Goal: Task Accomplishment & Management: Use online tool/utility

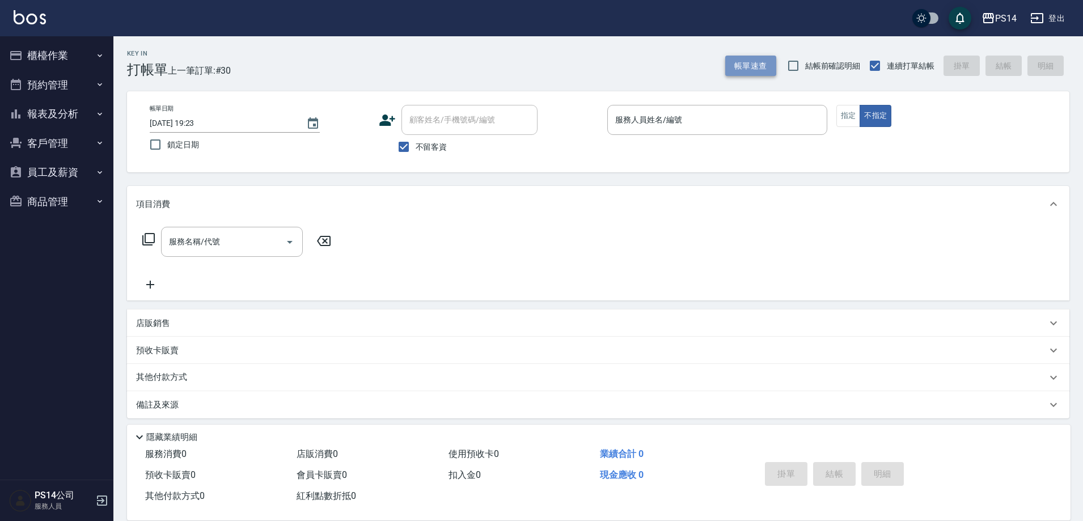
click at [741, 59] on button "帳單速查" at bounding box center [750, 66] width 51 height 21
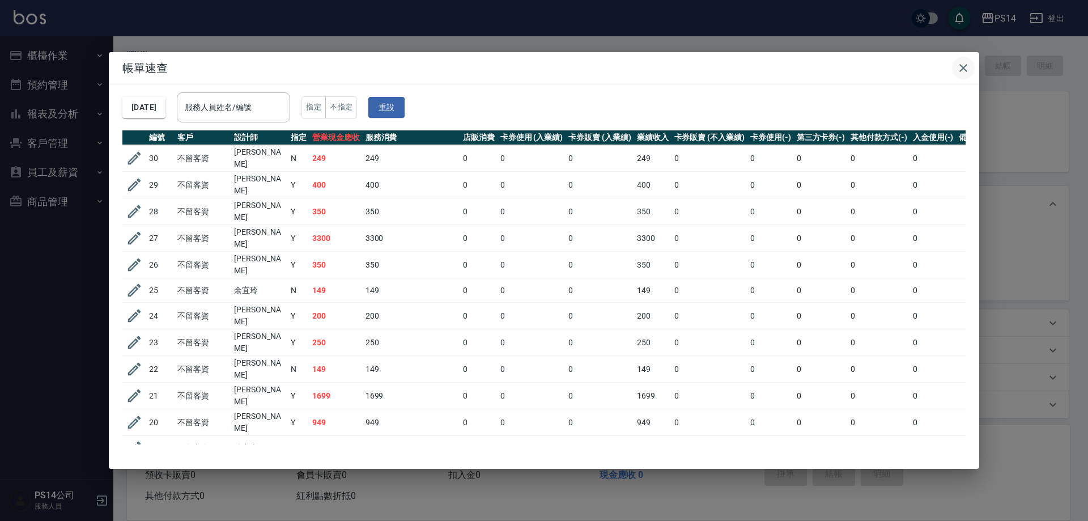
click at [967, 66] on icon "button" at bounding box center [964, 68] width 14 height 14
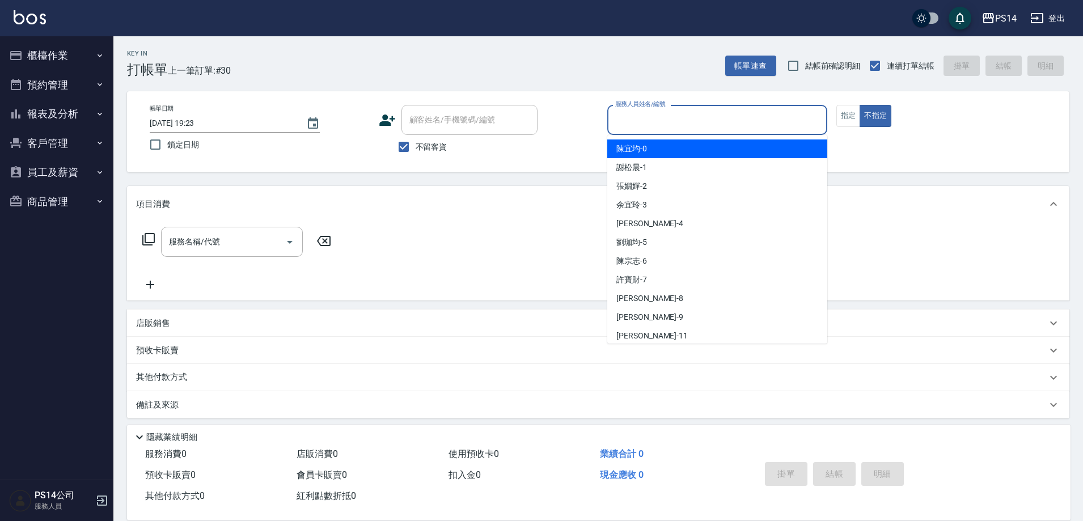
click at [710, 113] on input "服務人員姓名/編號" at bounding box center [717, 120] width 210 height 20
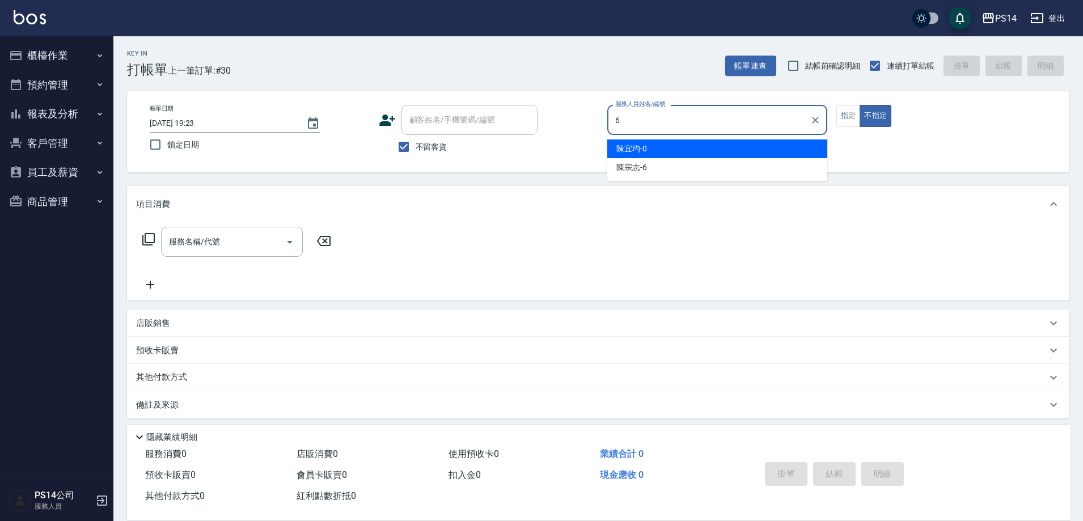
type input "陳宗志-6"
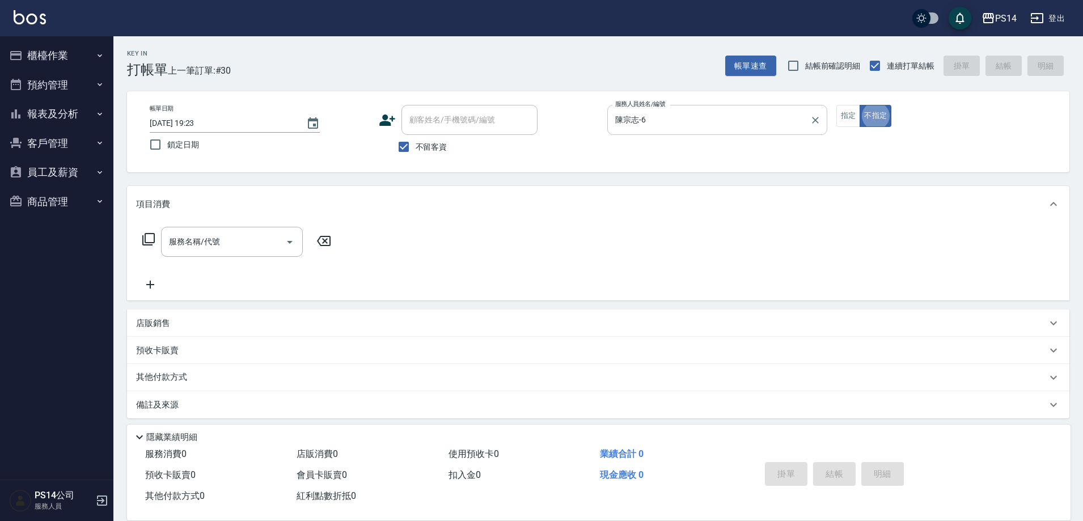
type button "false"
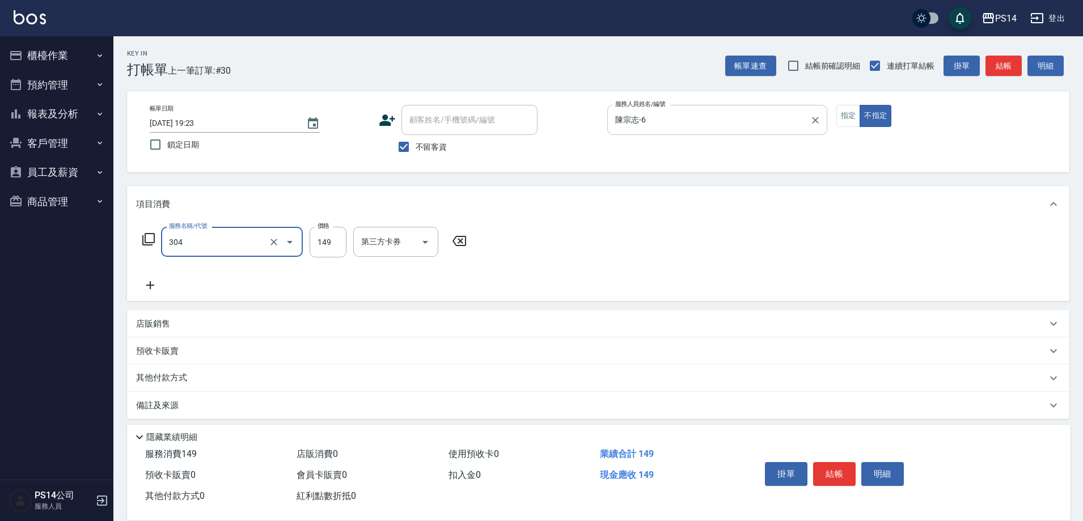
type input "剪髮(304)"
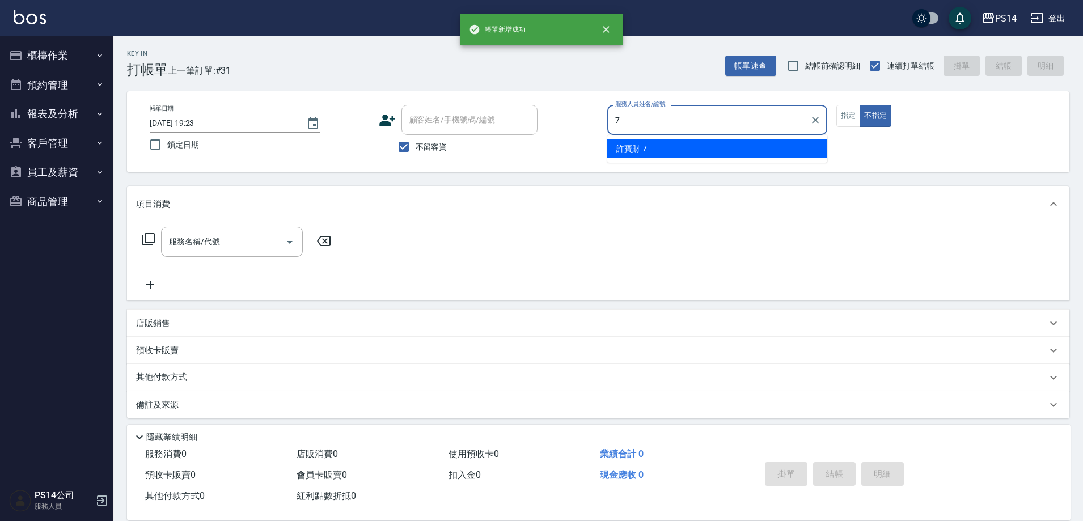
type input "許寶財-7"
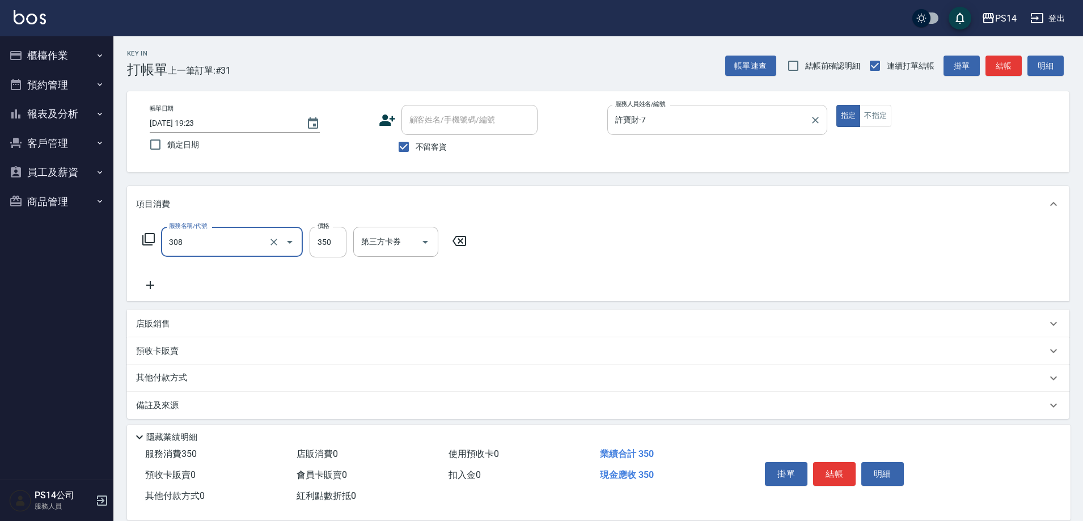
type input "洗+剪(308)"
type input "[PERSON_NAME]-26"
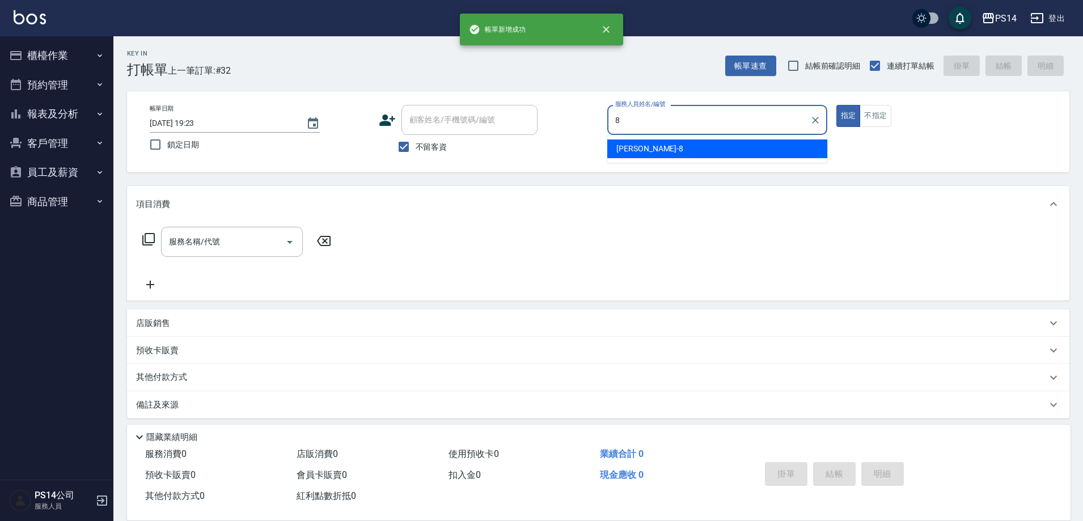
type input "[PERSON_NAME]-8"
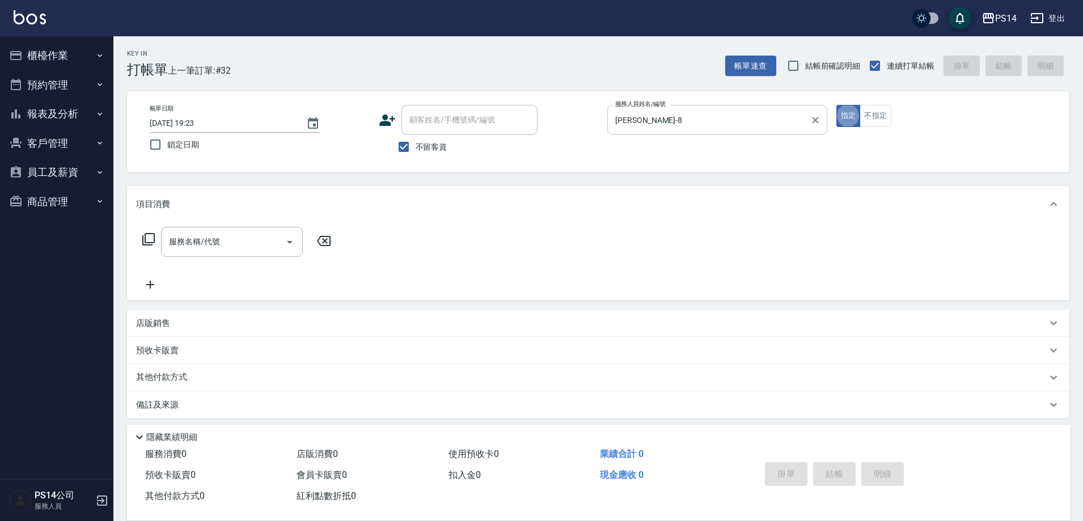
type button "true"
click at [143, 230] on div "服務名稱/代號 服務名稱/代號" at bounding box center [237, 242] width 202 height 30
click at [148, 238] on icon at bounding box center [149, 239] width 14 height 14
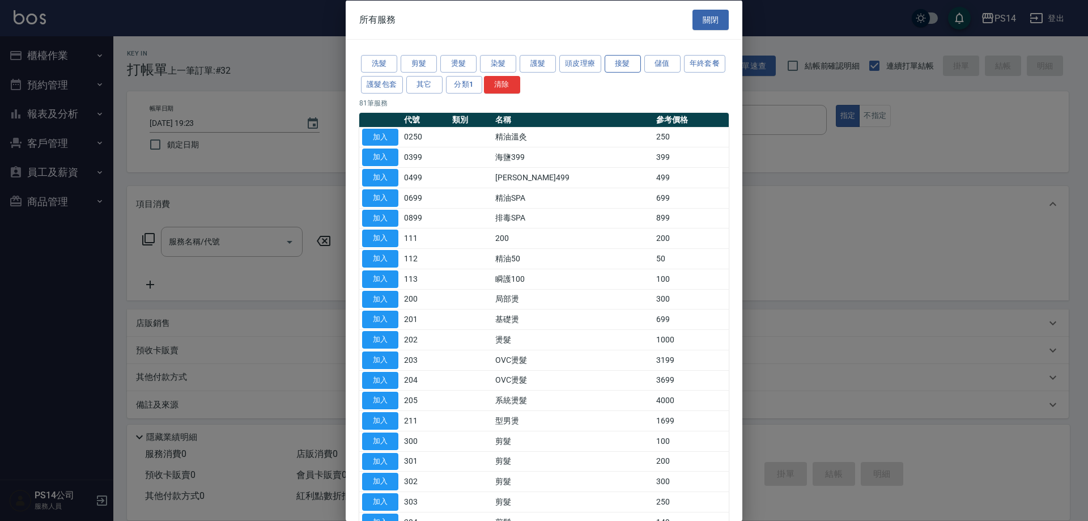
click at [635, 60] on button "接髮" at bounding box center [623, 64] width 36 height 18
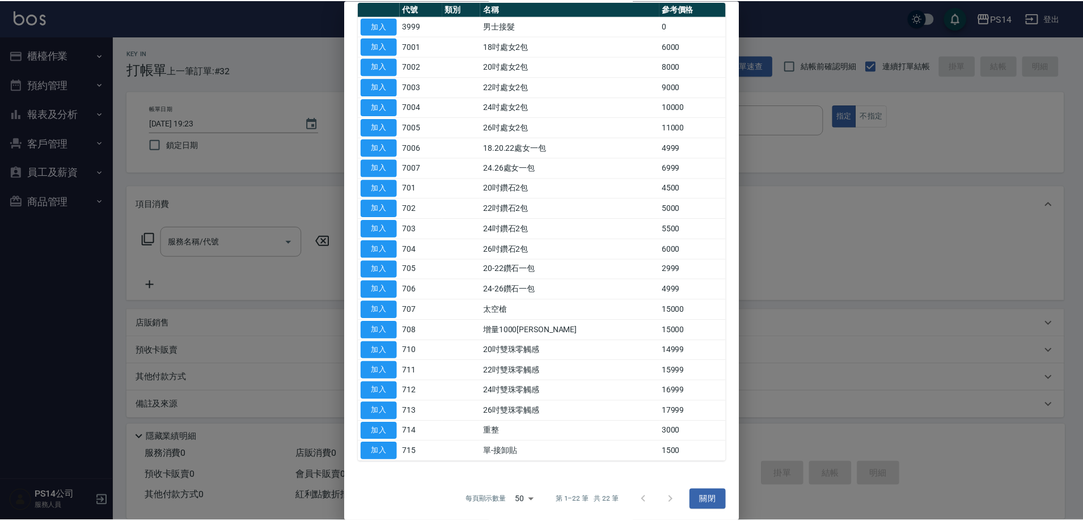
scroll to position [114, 0]
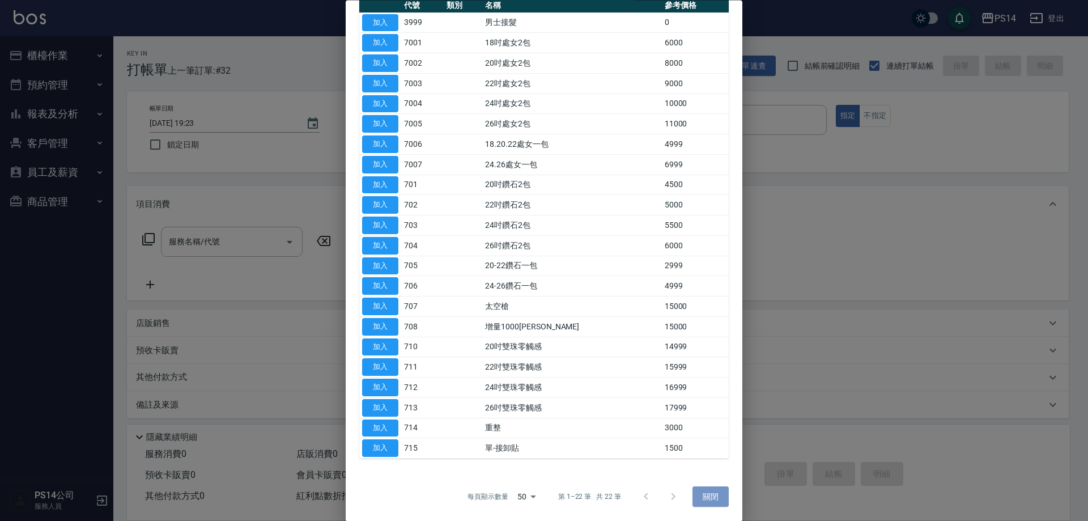
click at [704, 500] on button "關閉" at bounding box center [711, 496] width 36 height 21
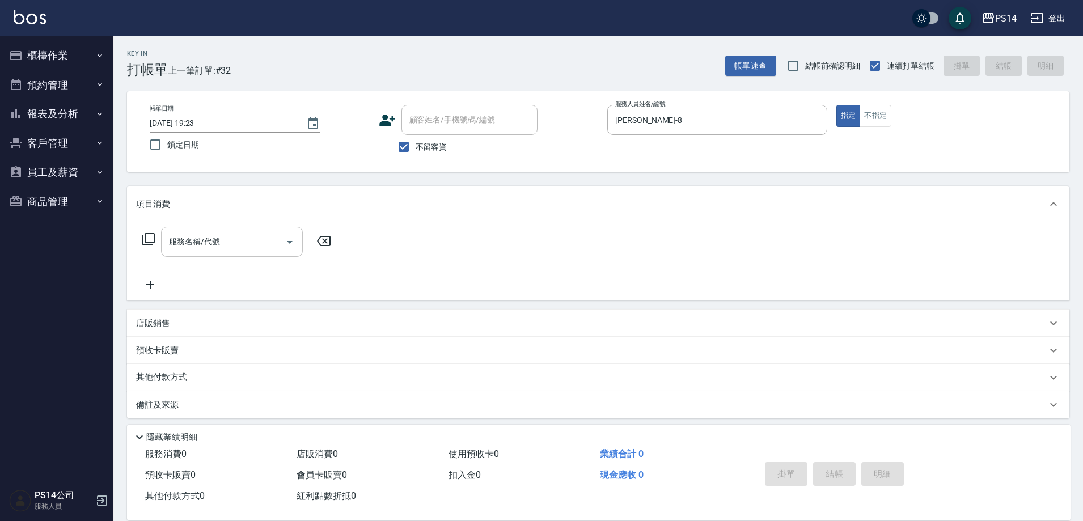
drag, startPoint x: 206, startPoint y: 261, endPoint x: 206, endPoint y: 241, distance: 19.3
click at [209, 254] on div "服務名稱/代號 服務名稱/代號" at bounding box center [237, 259] width 202 height 65
click at [206, 241] on input "服務名稱/代號" at bounding box center [223, 242] width 114 height 20
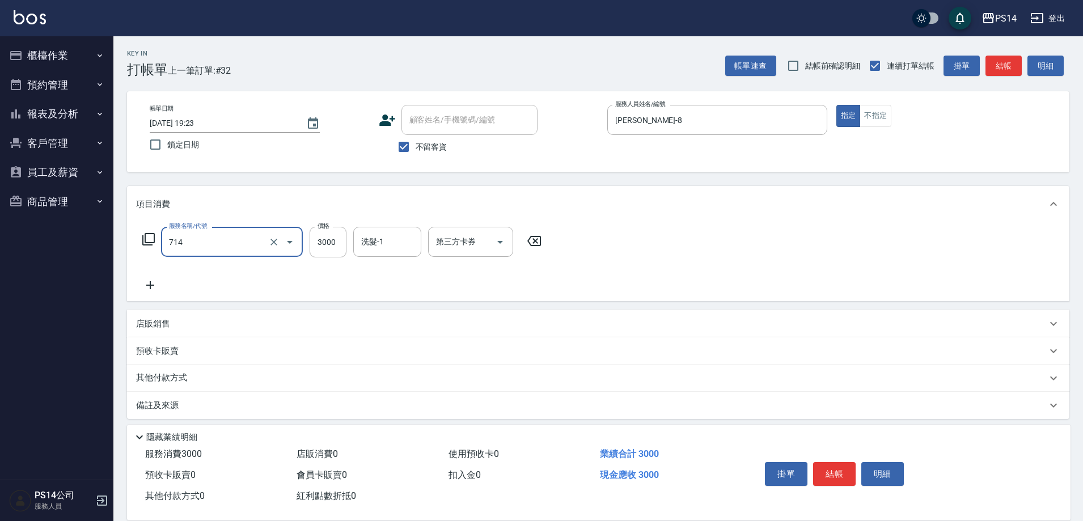
type input "重整(714)"
type input "4000"
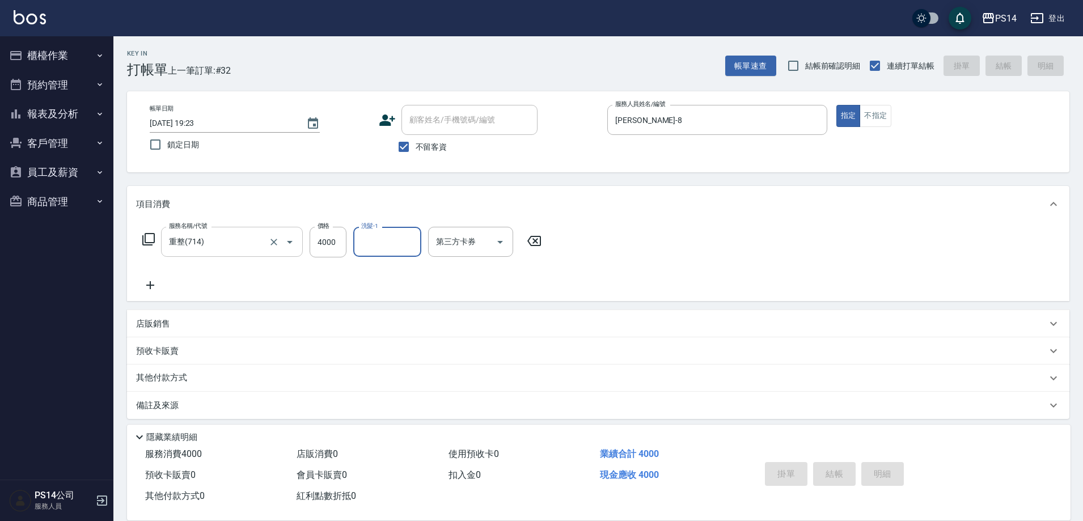
type input "[DATE] 19:24"
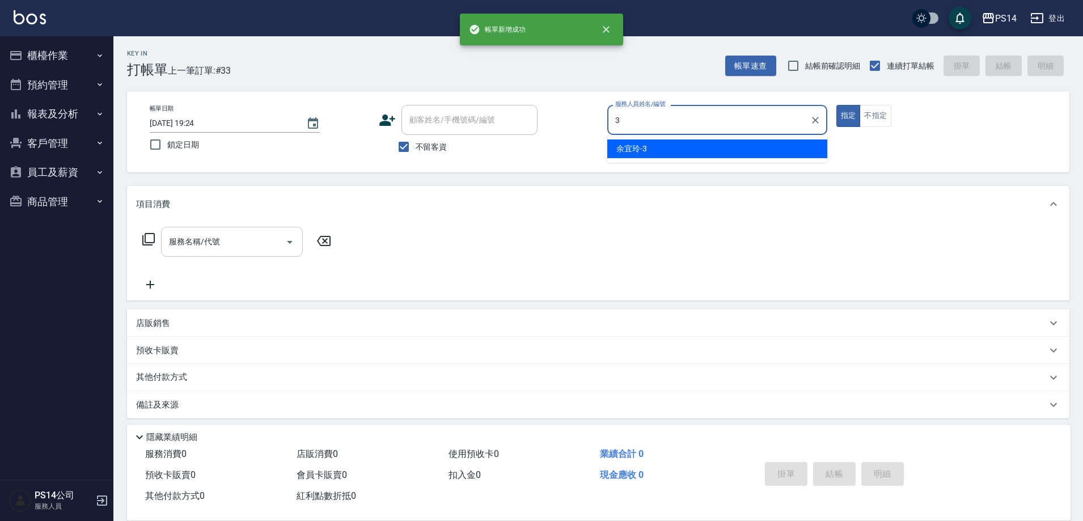
type input "余宜玲-3"
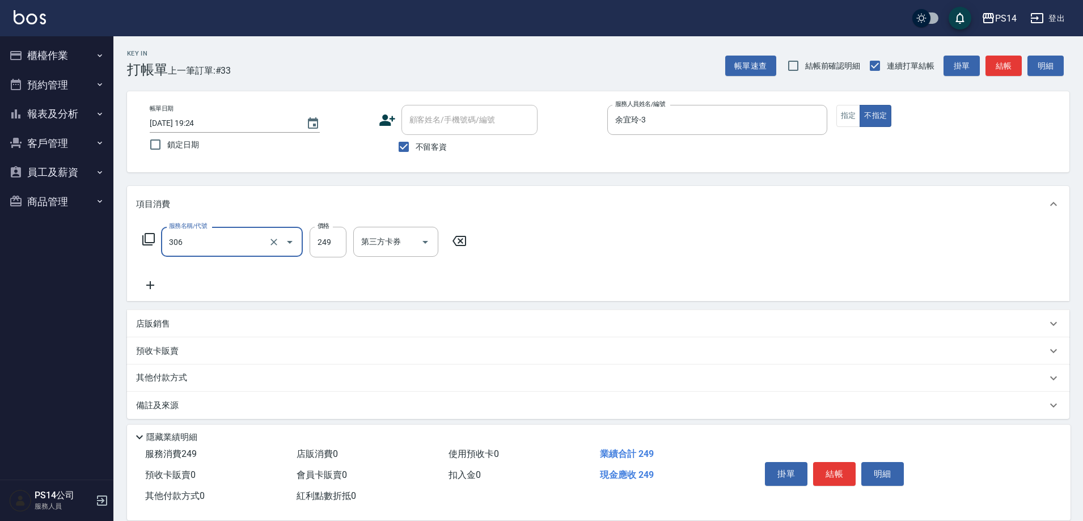
type input "剪髮(306)"
type input "[PERSON_NAME]-11"
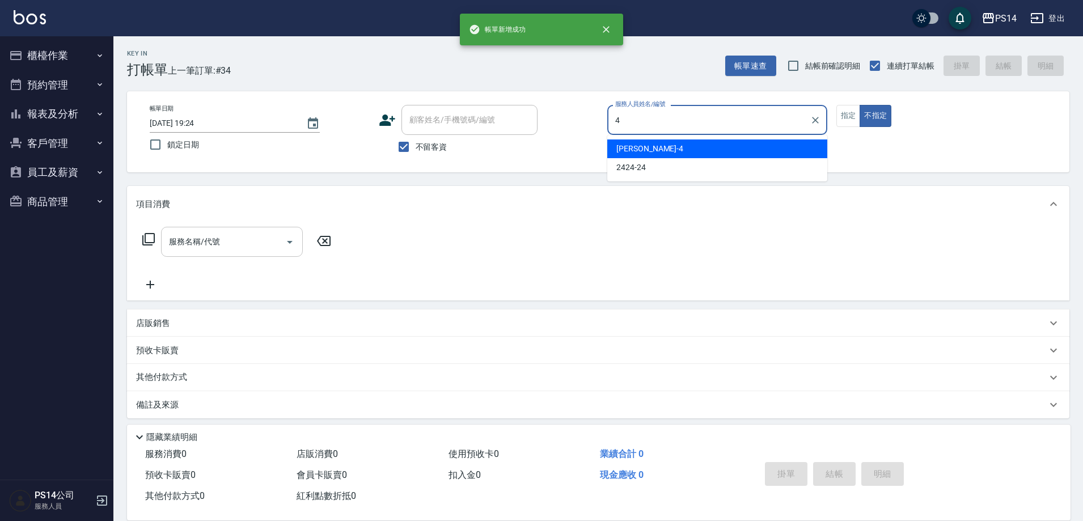
type input "[PERSON_NAME]-4"
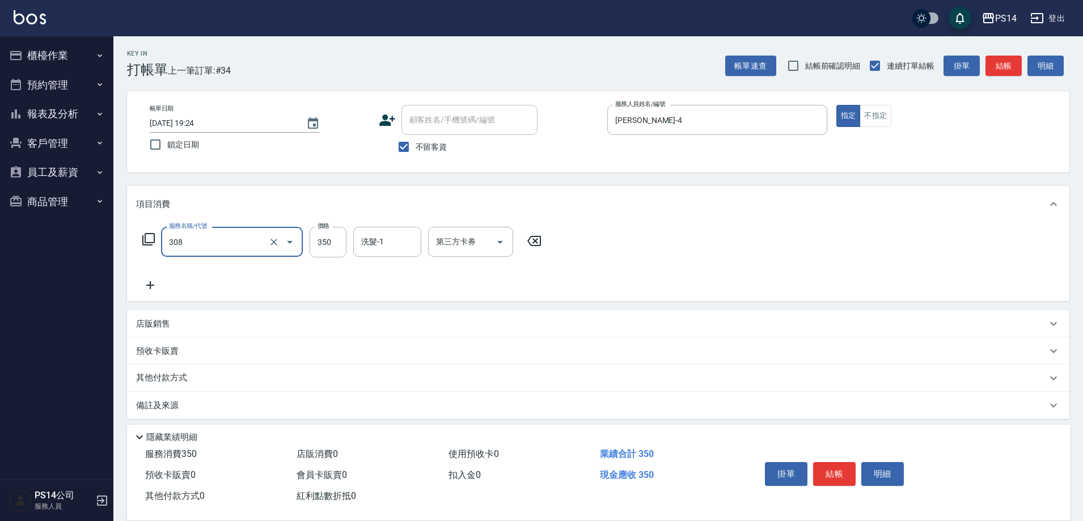
type input "洗+剪(308)"
type input "李祥君 -37"
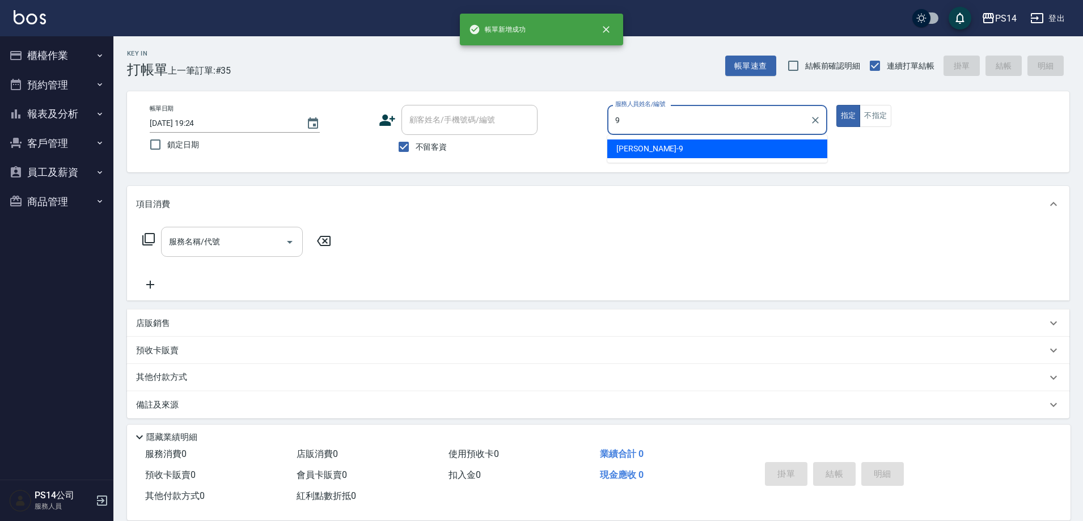
type input "[PERSON_NAME]-9"
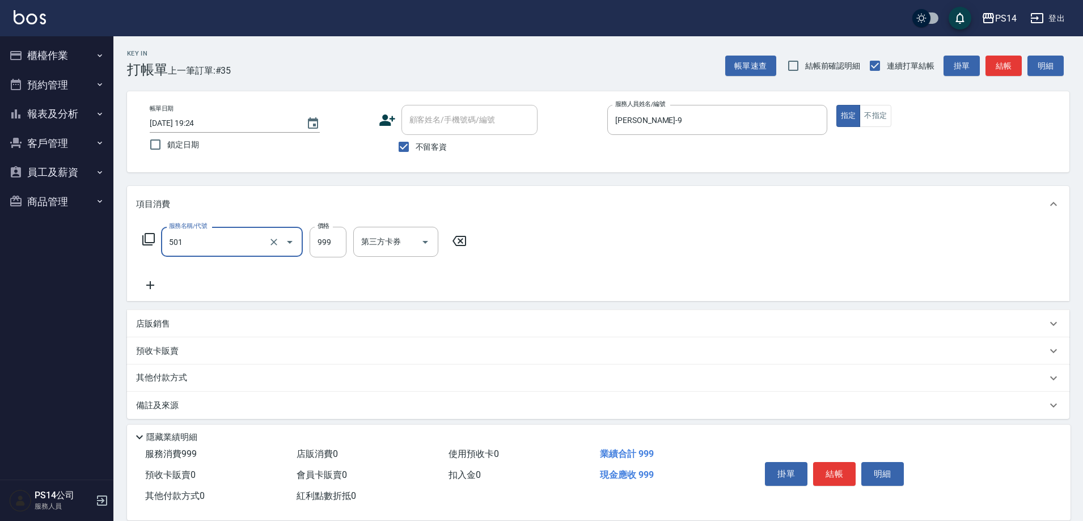
type input "染髮(501)"
type input "1600"
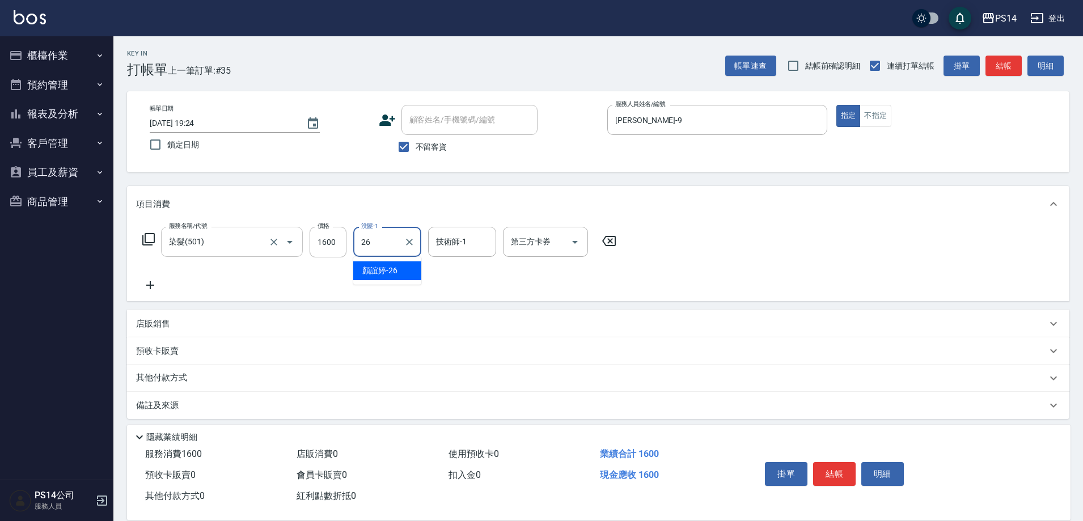
type input "[PERSON_NAME]-26"
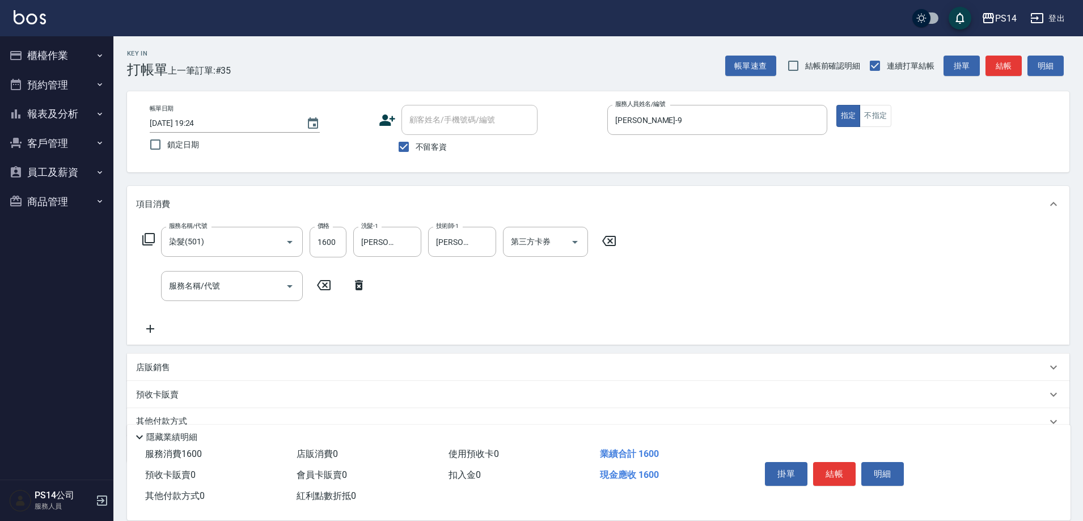
click at [153, 237] on icon at bounding box center [149, 239] width 14 height 14
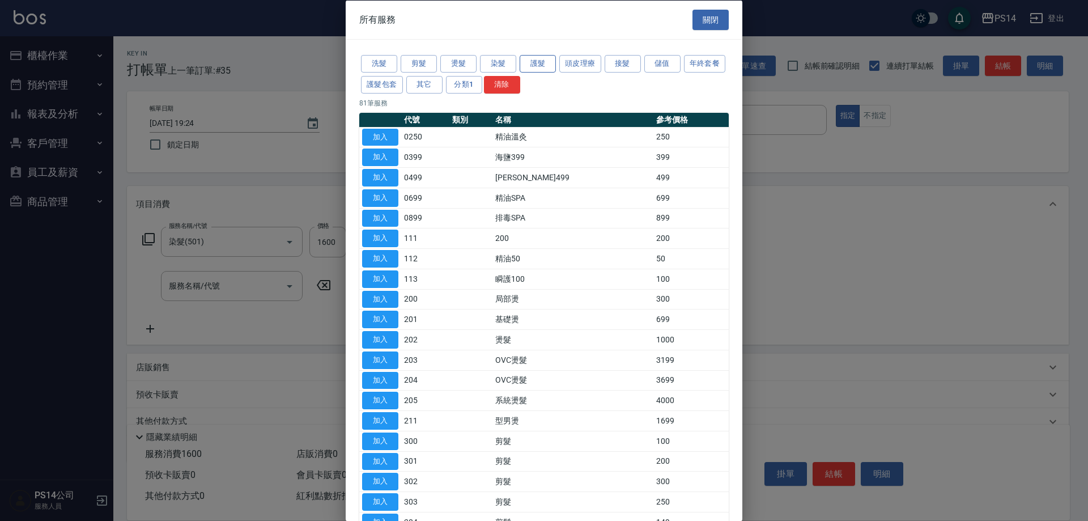
click at [535, 59] on button "護髮" at bounding box center [538, 64] width 36 height 18
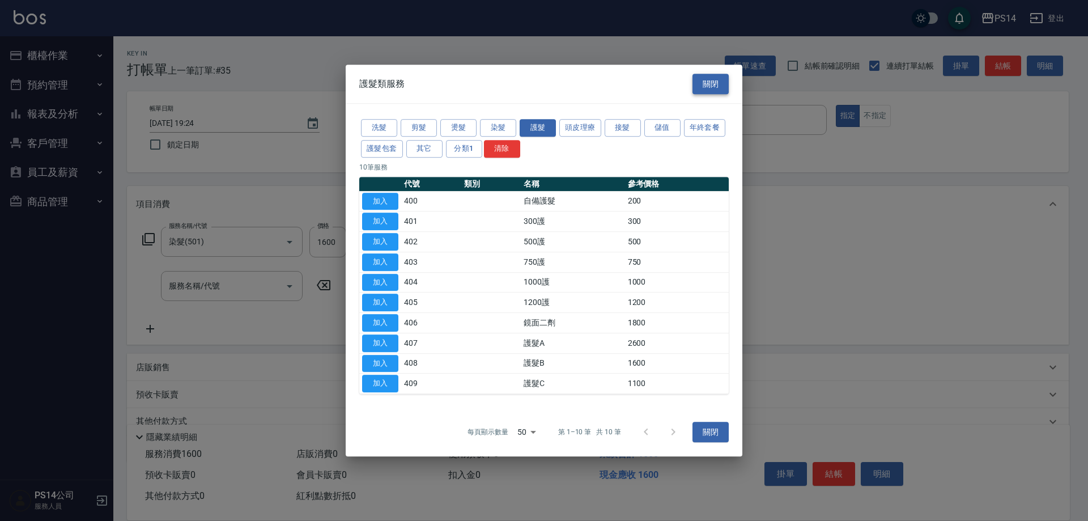
click at [711, 91] on button "關閉" at bounding box center [711, 84] width 36 height 21
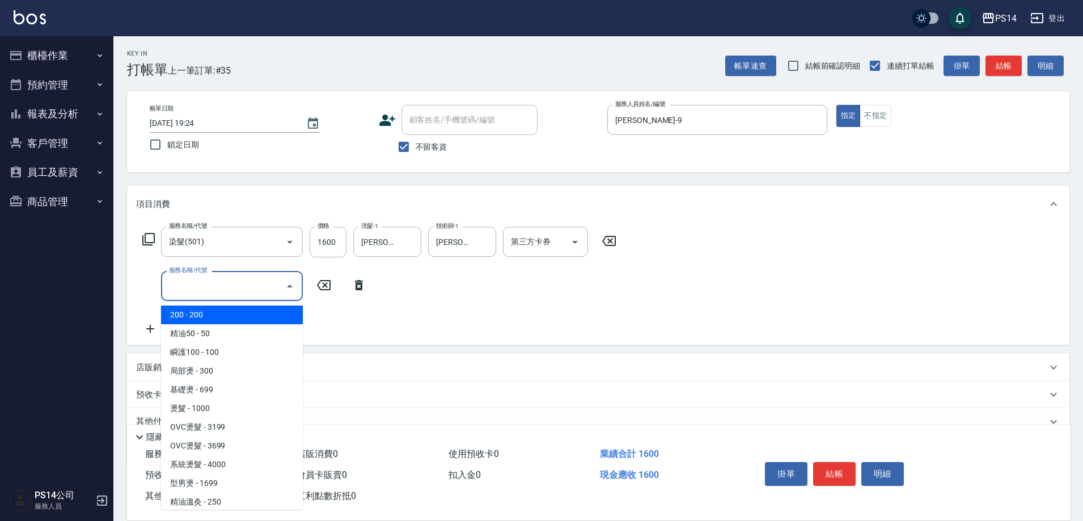
click at [214, 278] on input "服務名稱/代號" at bounding box center [223, 286] width 114 height 20
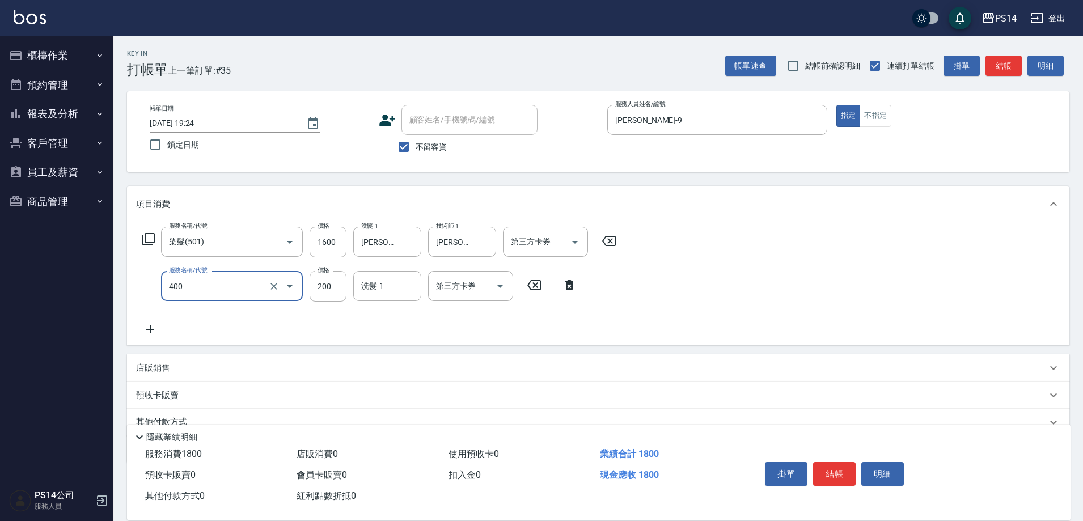
type input "自備護髮(400)"
type input "100"
type input "[PERSON_NAME]-26"
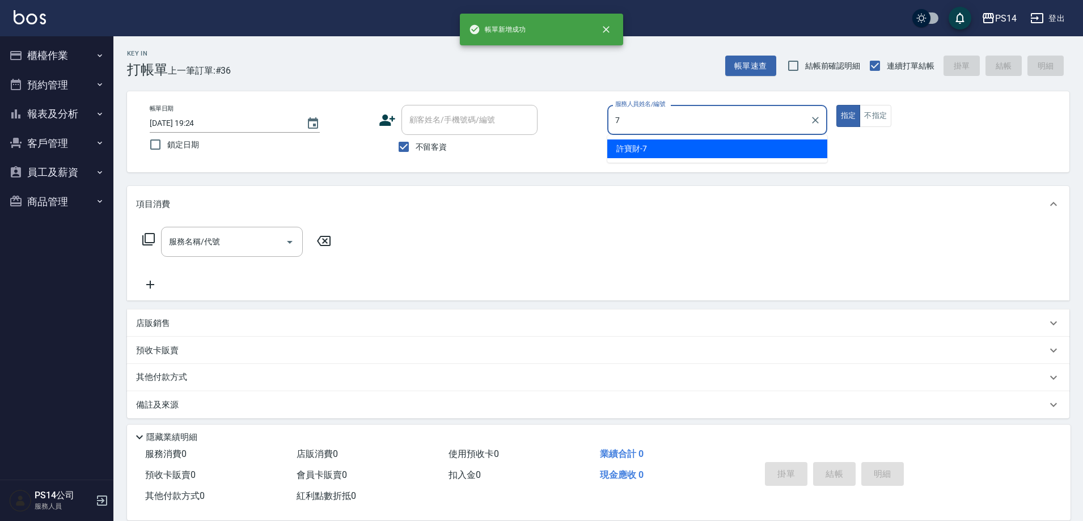
type input "許寶財-7"
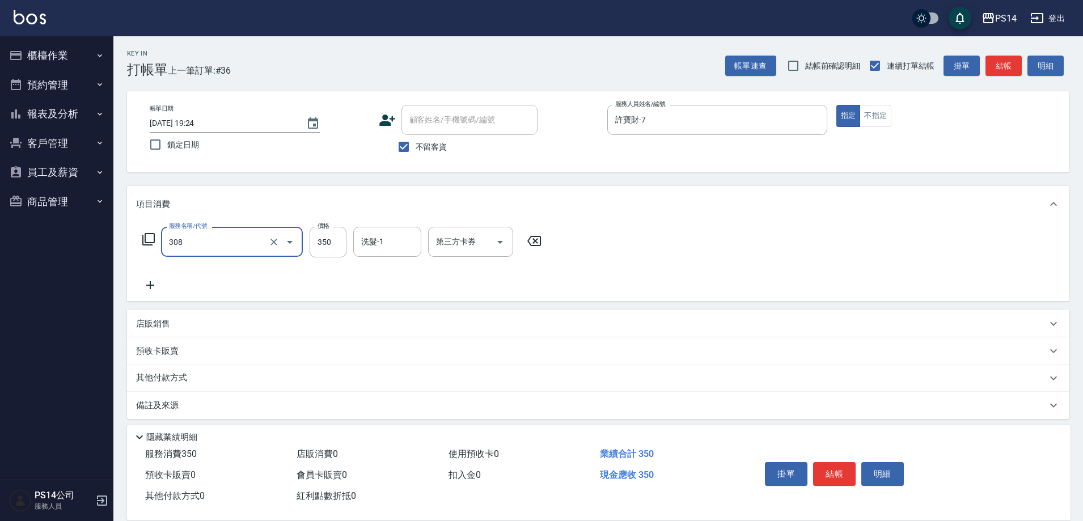
type input "洗+剪(308)"
type input "[PERSON_NAME]-11"
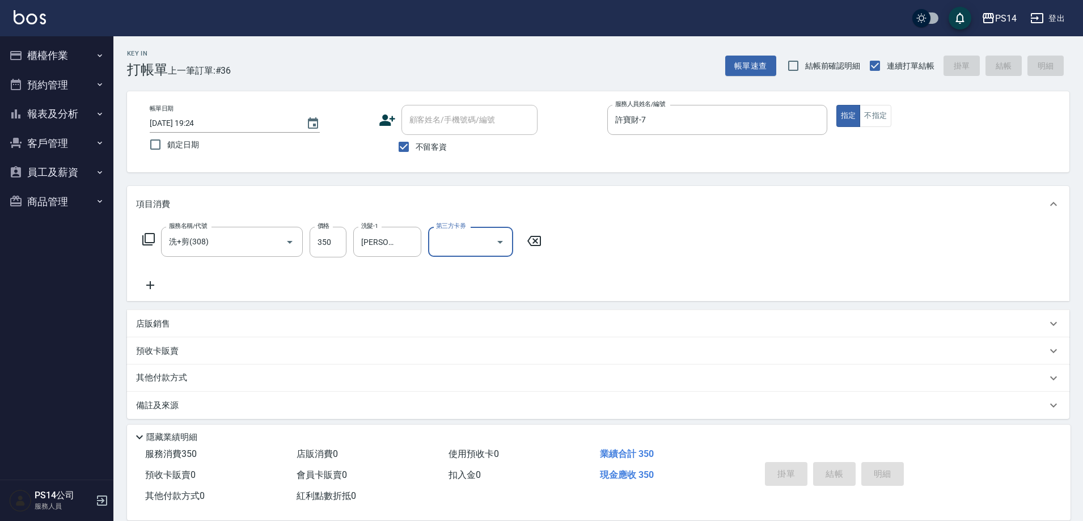
type input "[DATE] 19:25"
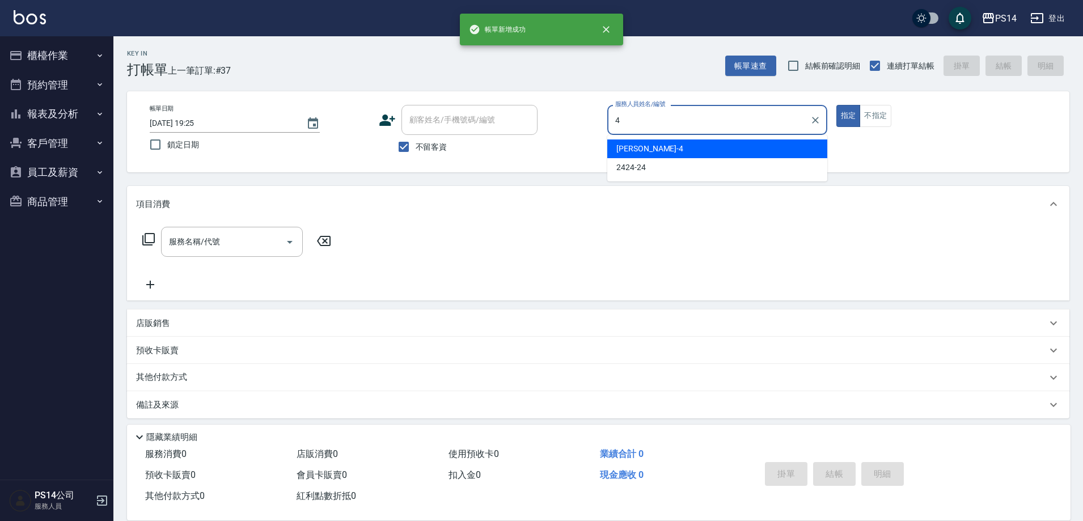
type input "[PERSON_NAME]-4"
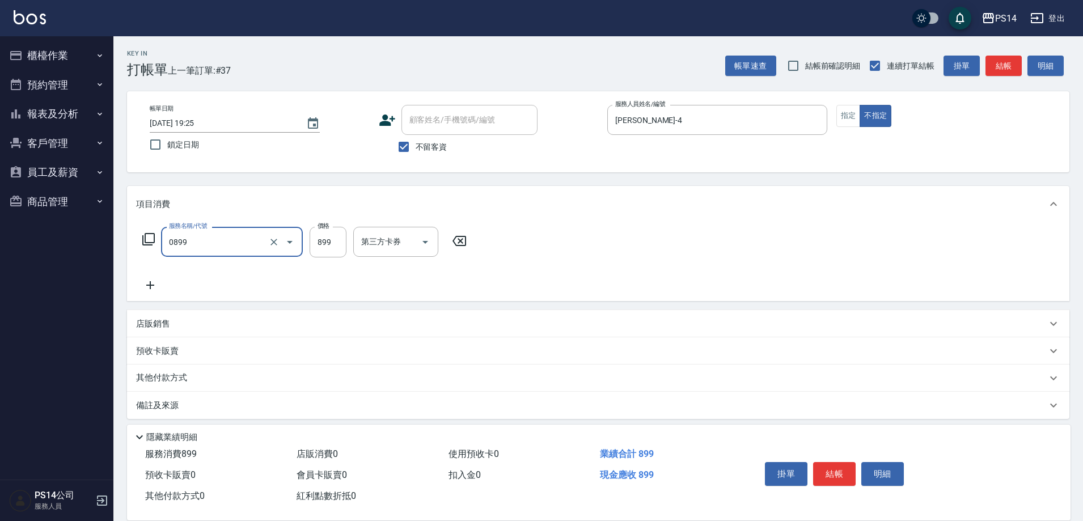
type input "排毒SPA(0899)"
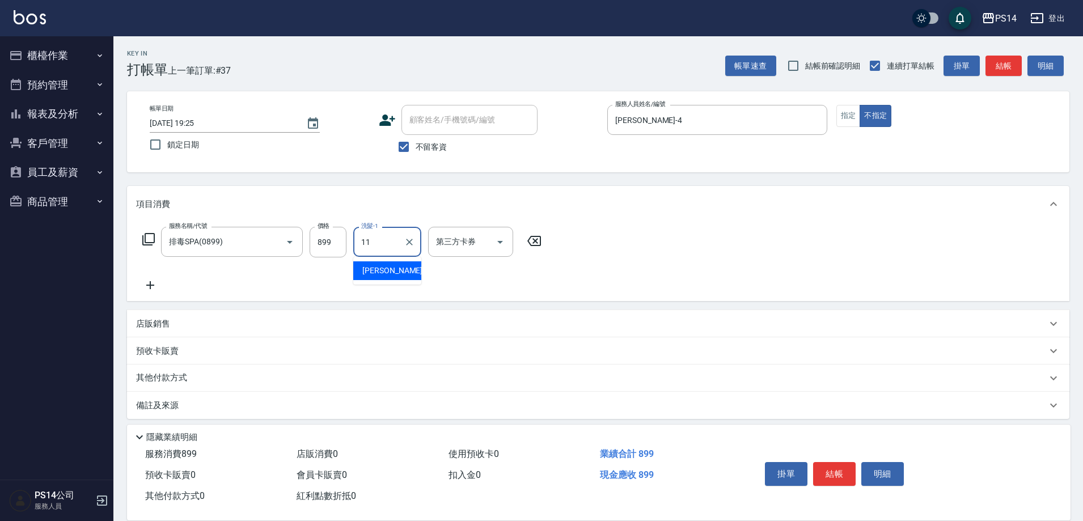
type input "[PERSON_NAME]-11"
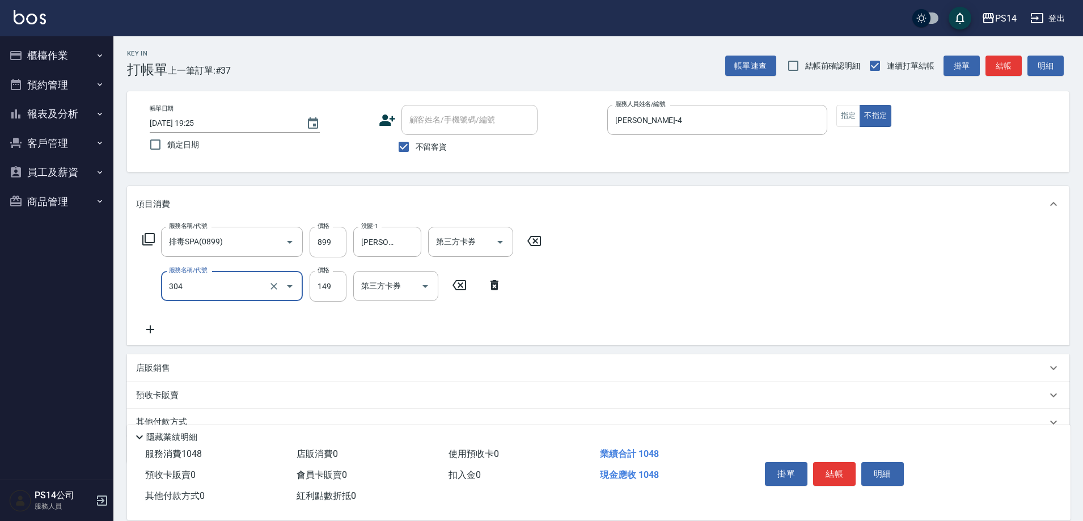
type input "剪髮(304)"
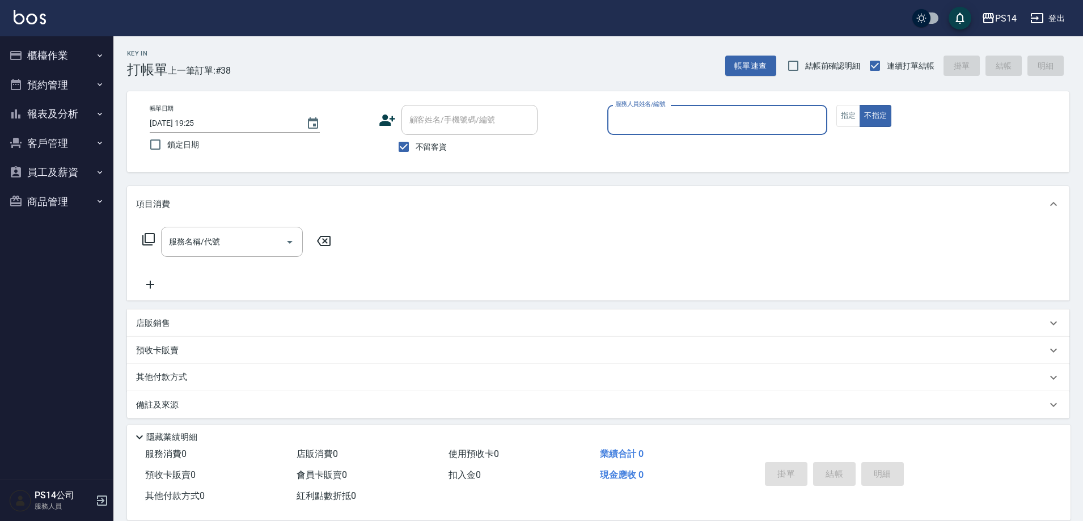
click at [512, 65] on div "Key In 打帳單 上一筆訂單:#38 帳單速查 結帳前確認明細 連續打單結帳 掛單 結帳 明細" at bounding box center [591, 56] width 956 height 41
